Goal: Task Accomplishment & Management: Manage account settings

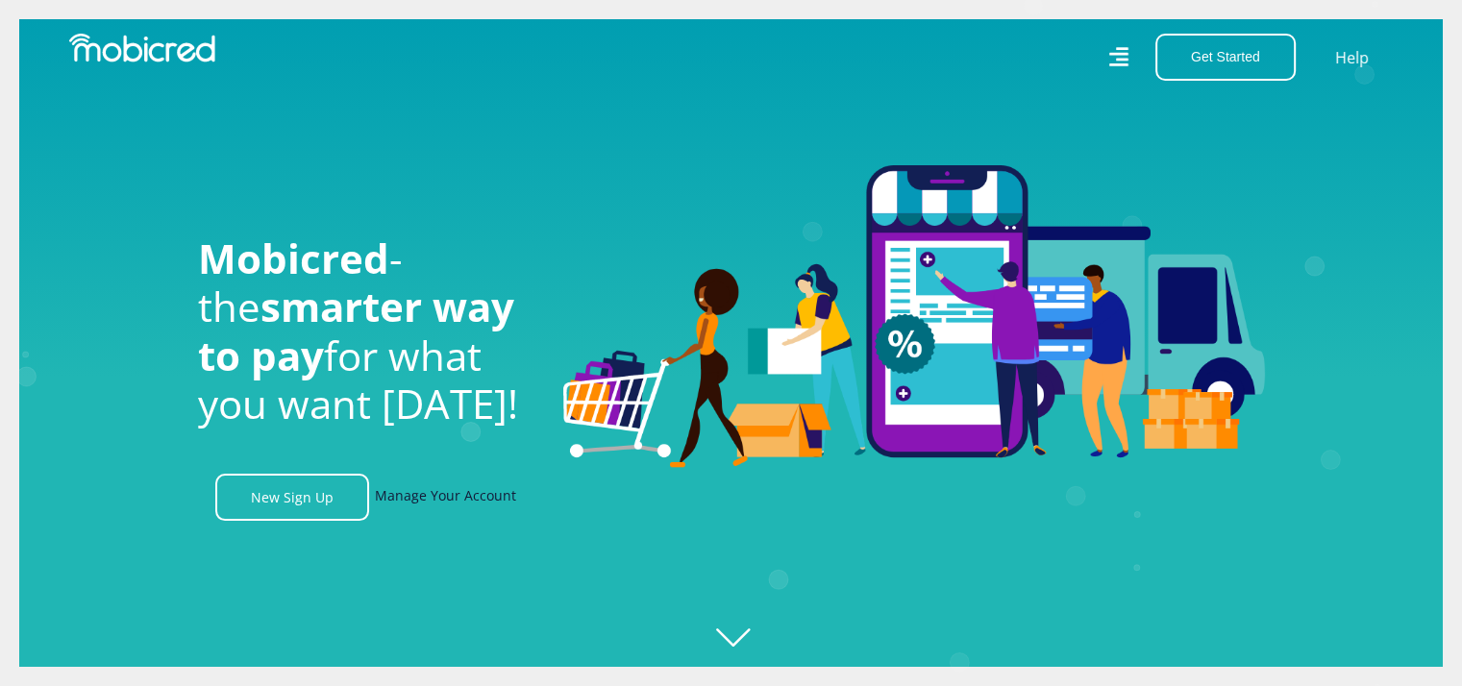
click at [473, 507] on link "Manage Your Account" at bounding box center [445, 497] width 141 height 47
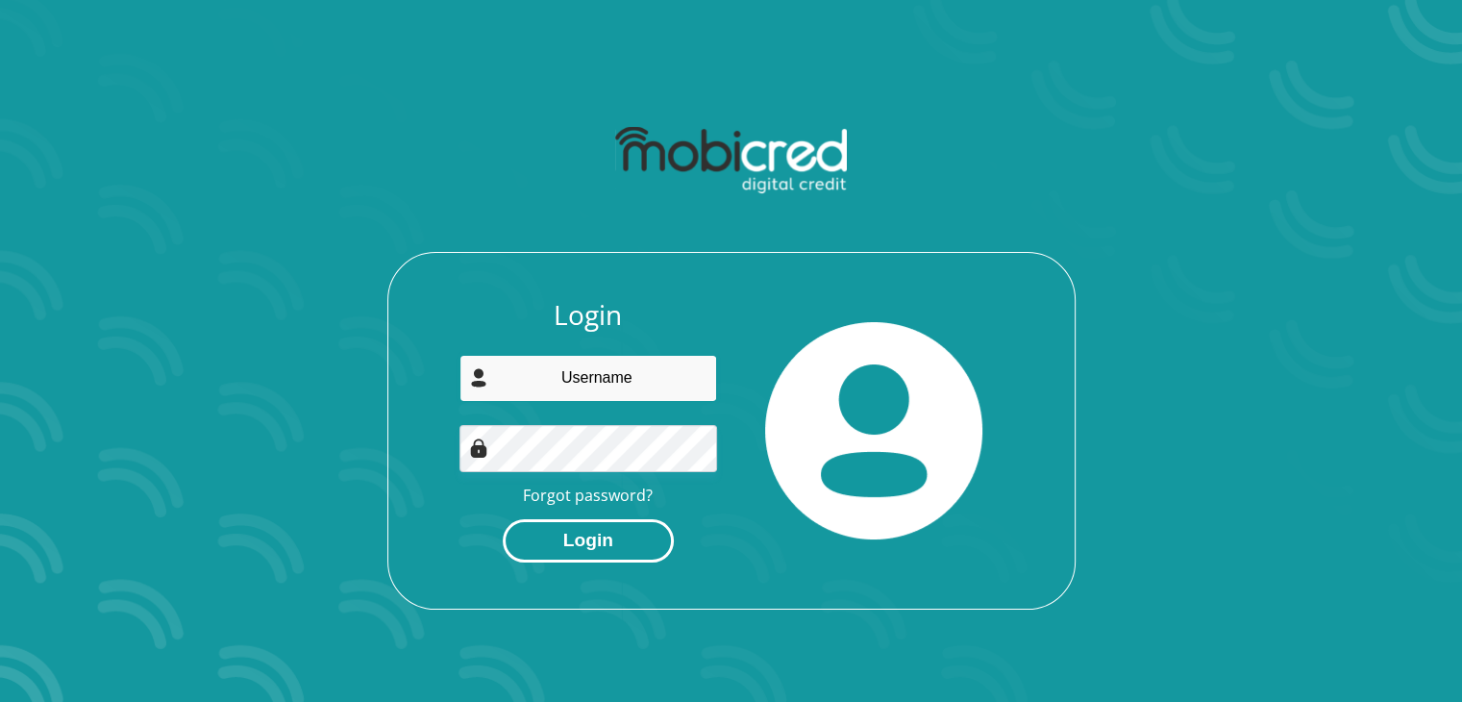
type input "[PERSON_NAME][EMAIL_ADDRESS][DOMAIN_NAME]"
click at [584, 551] on button "Login" at bounding box center [588, 540] width 171 height 43
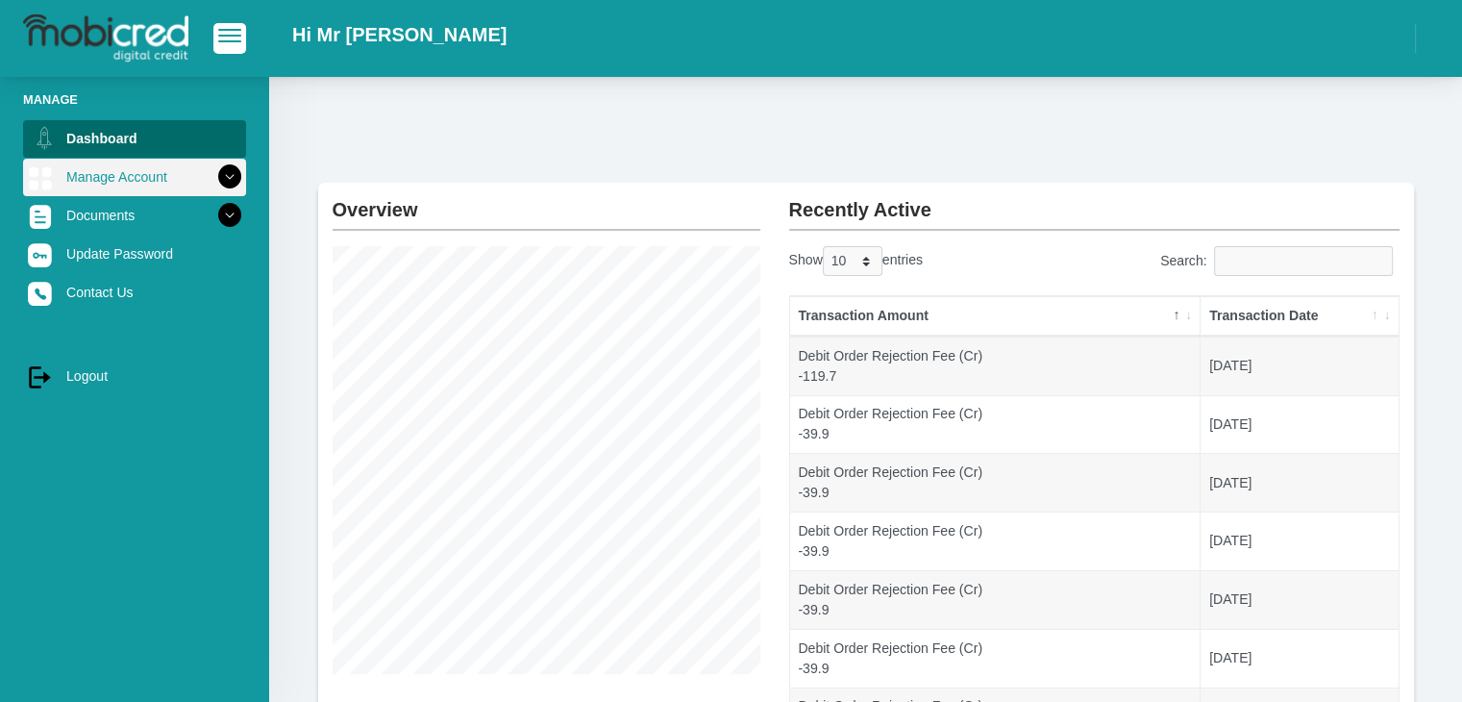
click at [142, 182] on link "Manage Account" at bounding box center [134, 177] width 223 height 37
